Goal: Navigation & Orientation: Go to known website

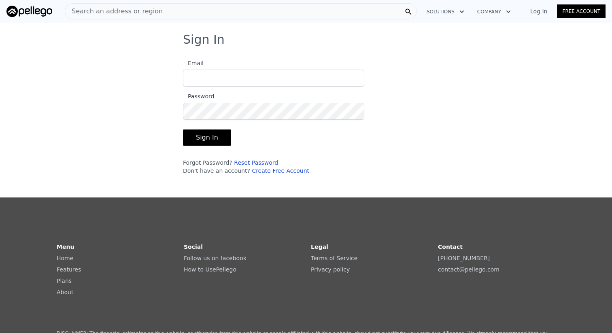
type input "[EMAIL_ADDRESS][DOMAIN_NAME]"
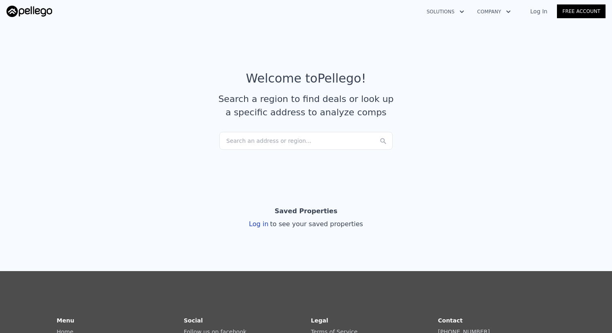
click at [538, 11] on link "Log In" at bounding box center [538, 11] width 36 height 8
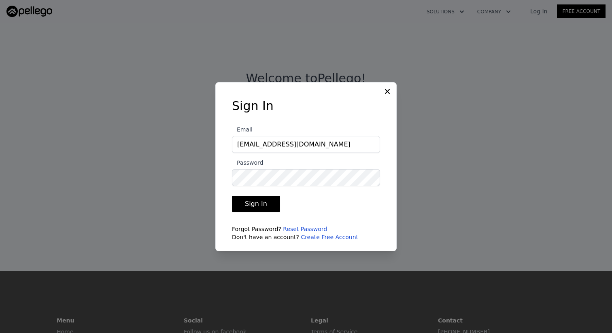
click at [251, 208] on button "Sign In" at bounding box center [256, 204] width 48 height 16
